Goal: Information Seeking & Learning: Learn about a topic

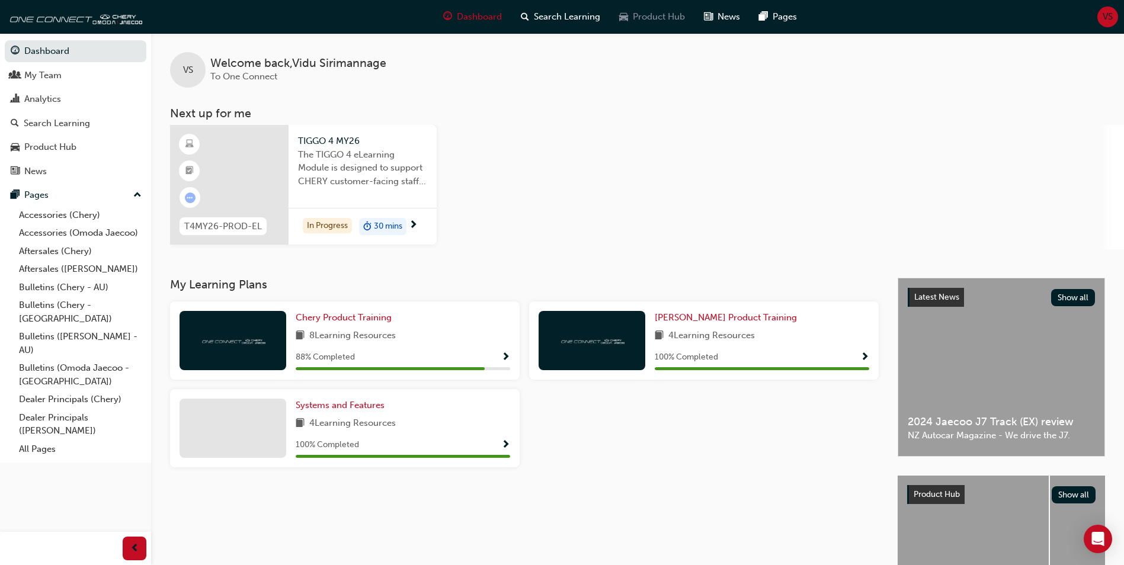
click at [662, 23] on span "Product Hub" at bounding box center [659, 17] width 52 height 14
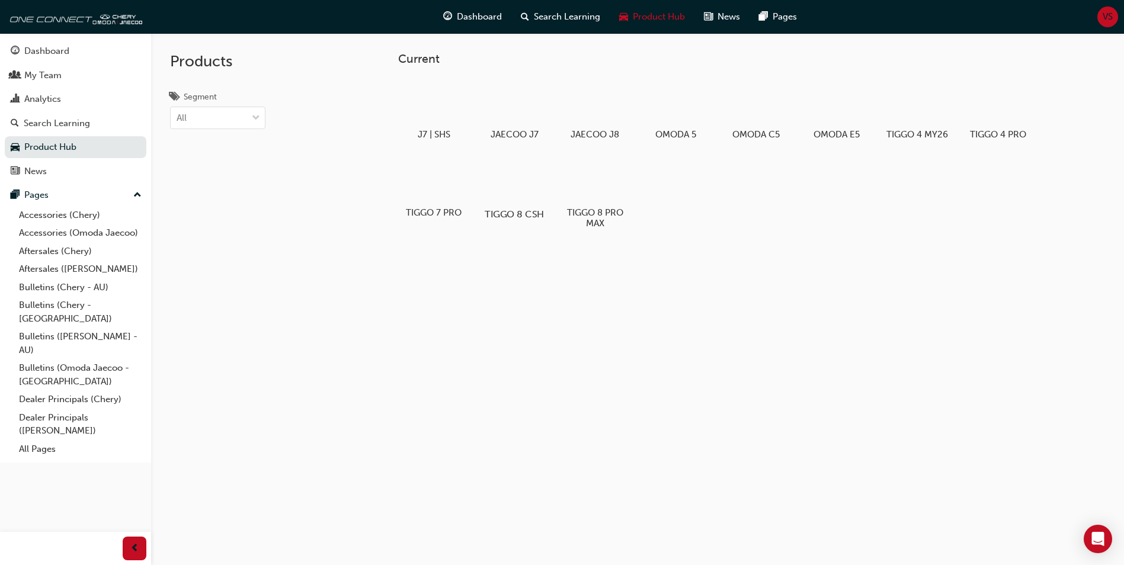
click at [513, 188] on div at bounding box center [515, 179] width 66 height 47
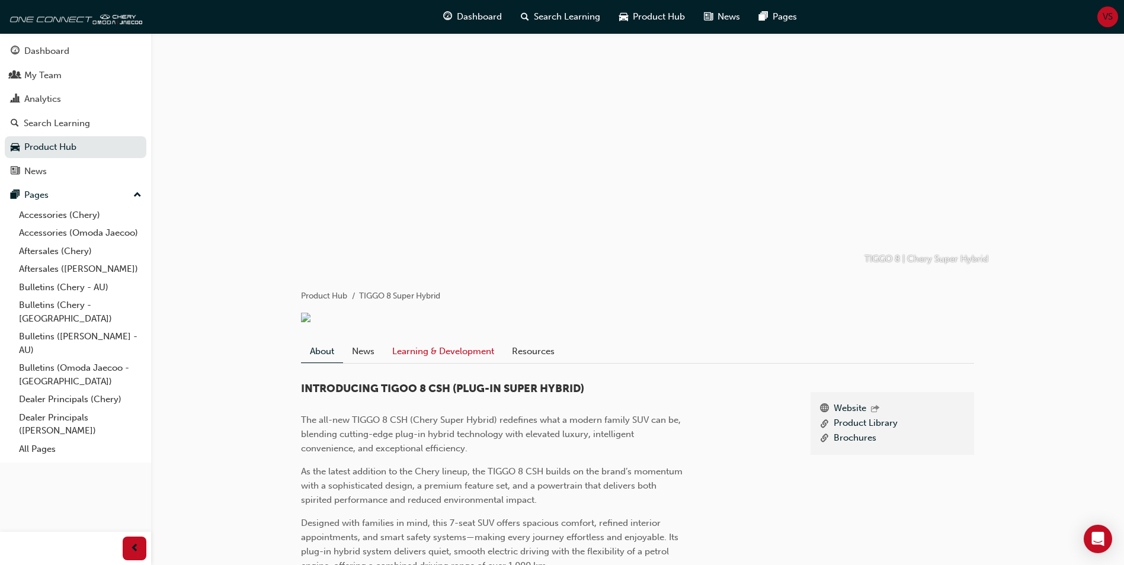
click at [457, 362] on link "Learning & Development" at bounding box center [443, 351] width 120 height 23
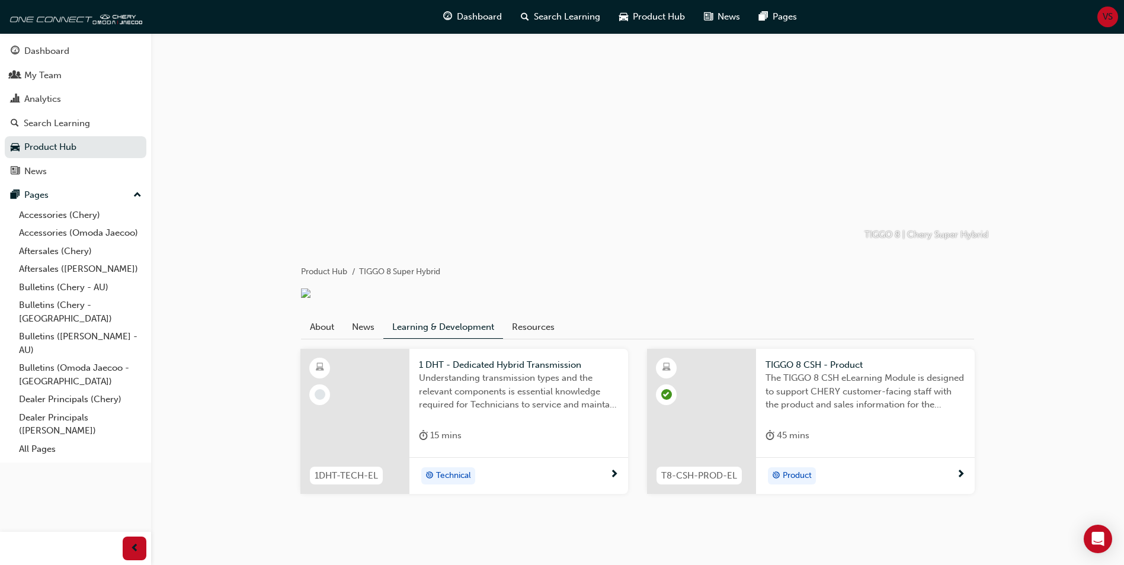
scroll to position [48, 0]
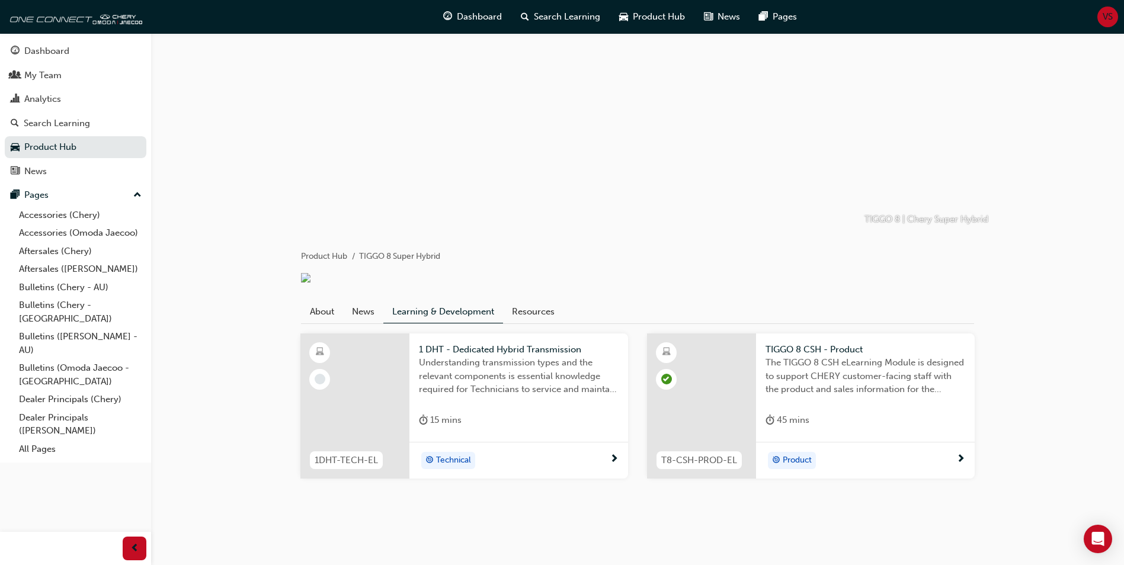
click at [835, 353] on span "TIGGO 8 CSH - Product" at bounding box center [865, 350] width 200 height 14
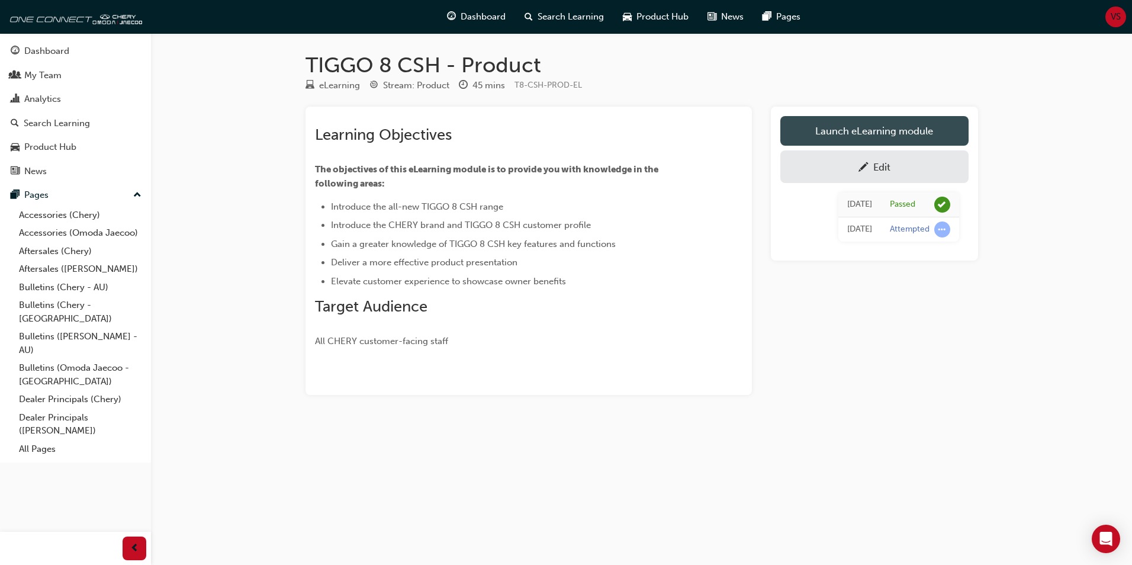
click at [861, 125] on link "Launch eLearning module" at bounding box center [875, 131] width 188 height 30
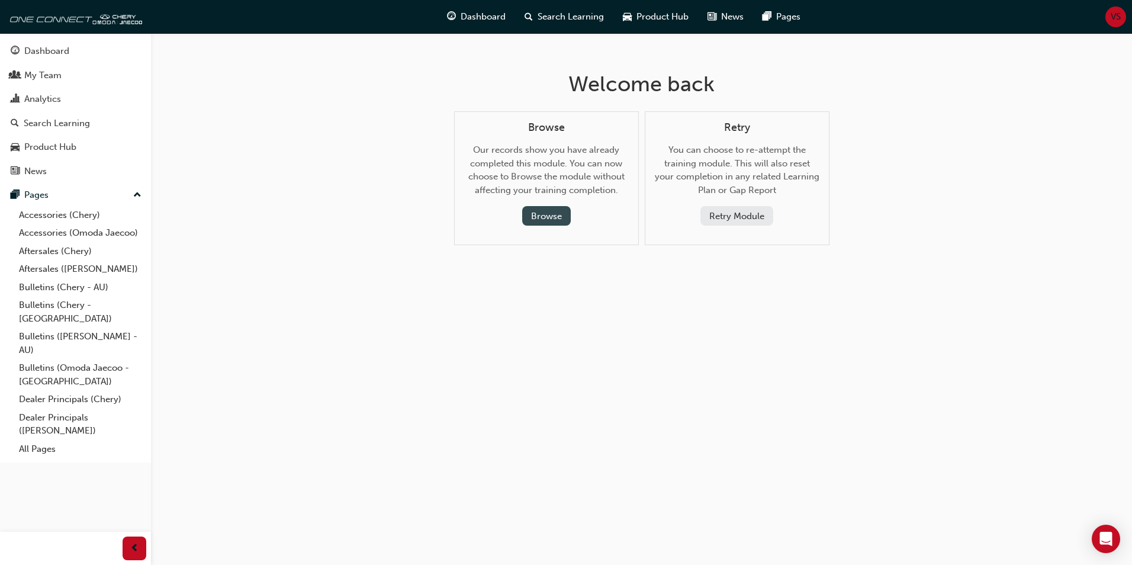
click at [556, 216] on button "Browse" at bounding box center [546, 216] width 49 height 20
